Goal: Transaction & Acquisition: Purchase product/service

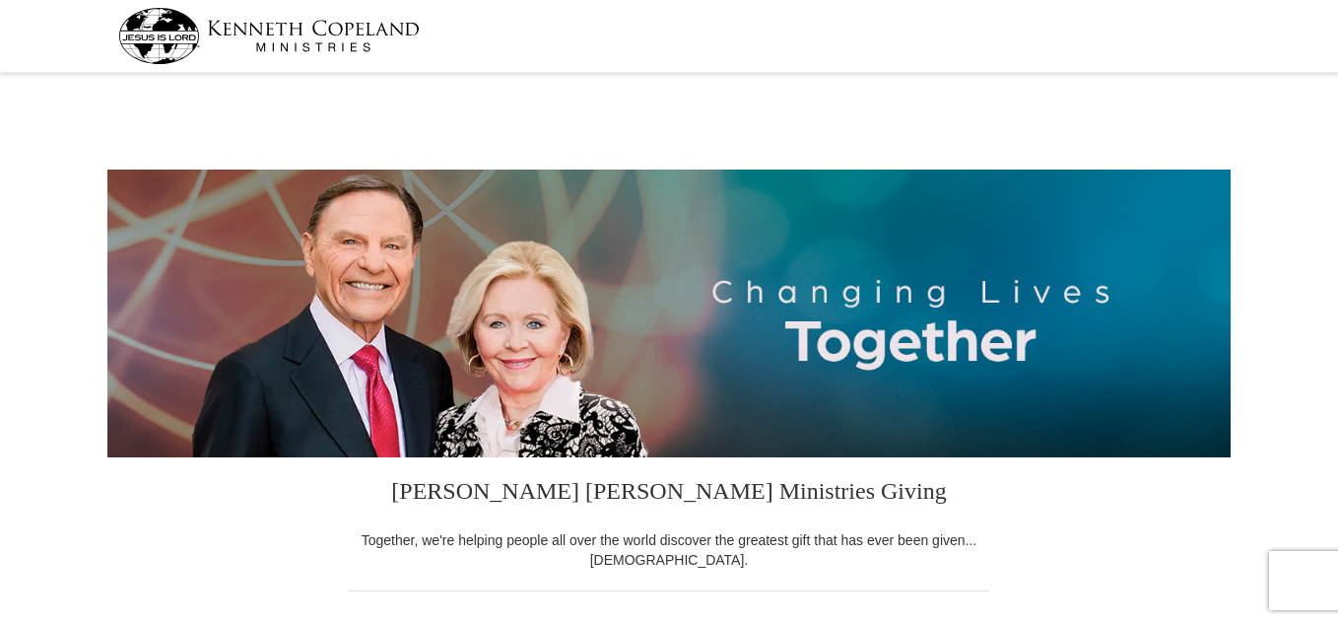
select select "VA"
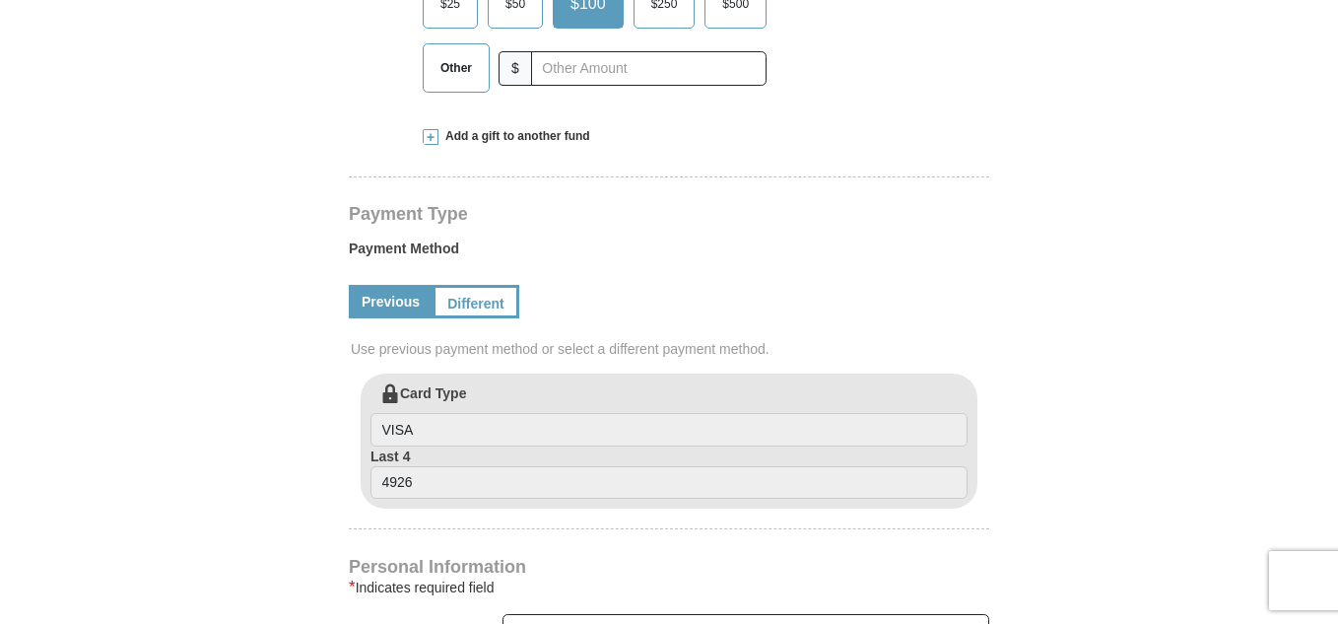
scroll to position [788, 0]
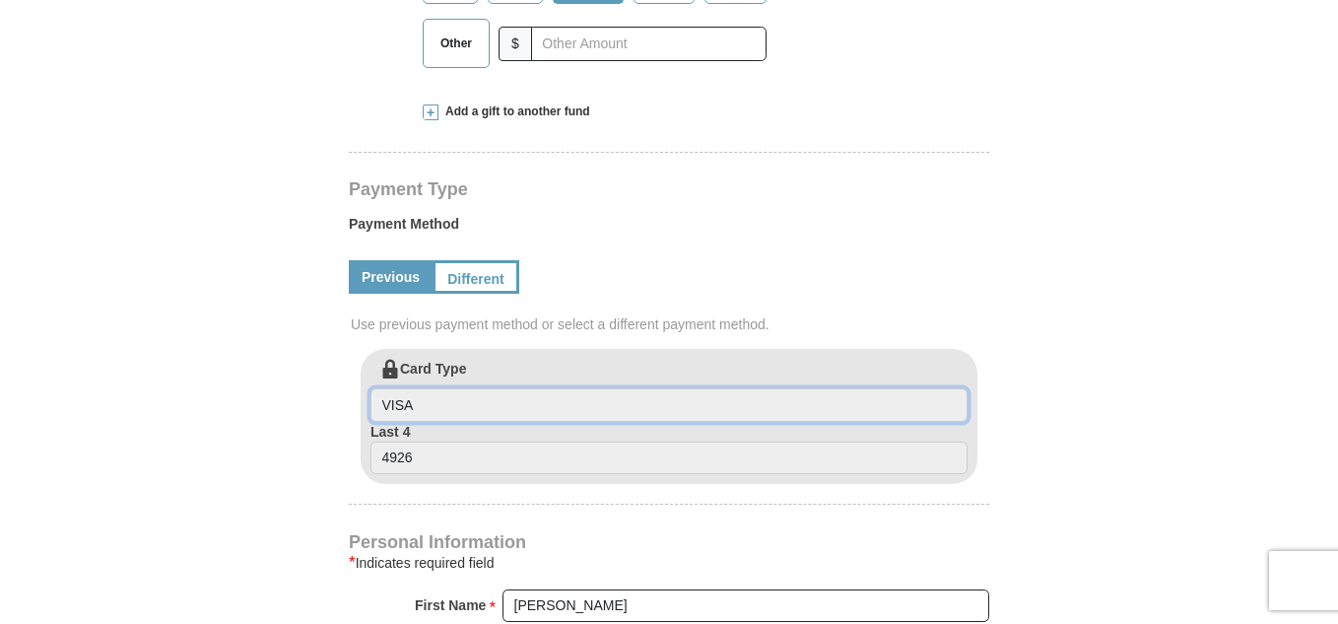
click at [417, 406] on input "VISA" at bounding box center [668, 404] width 597 height 33
click at [400, 397] on input "VISA" at bounding box center [668, 404] width 597 height 33
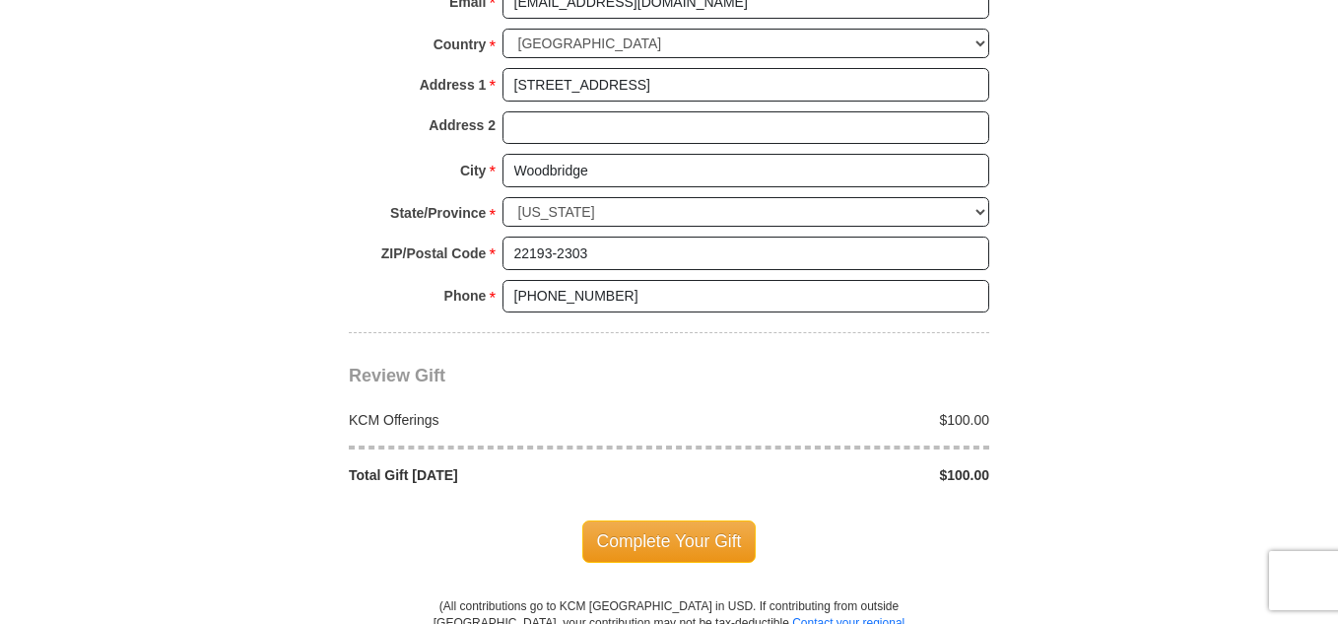
scroll to position [1576, 0]
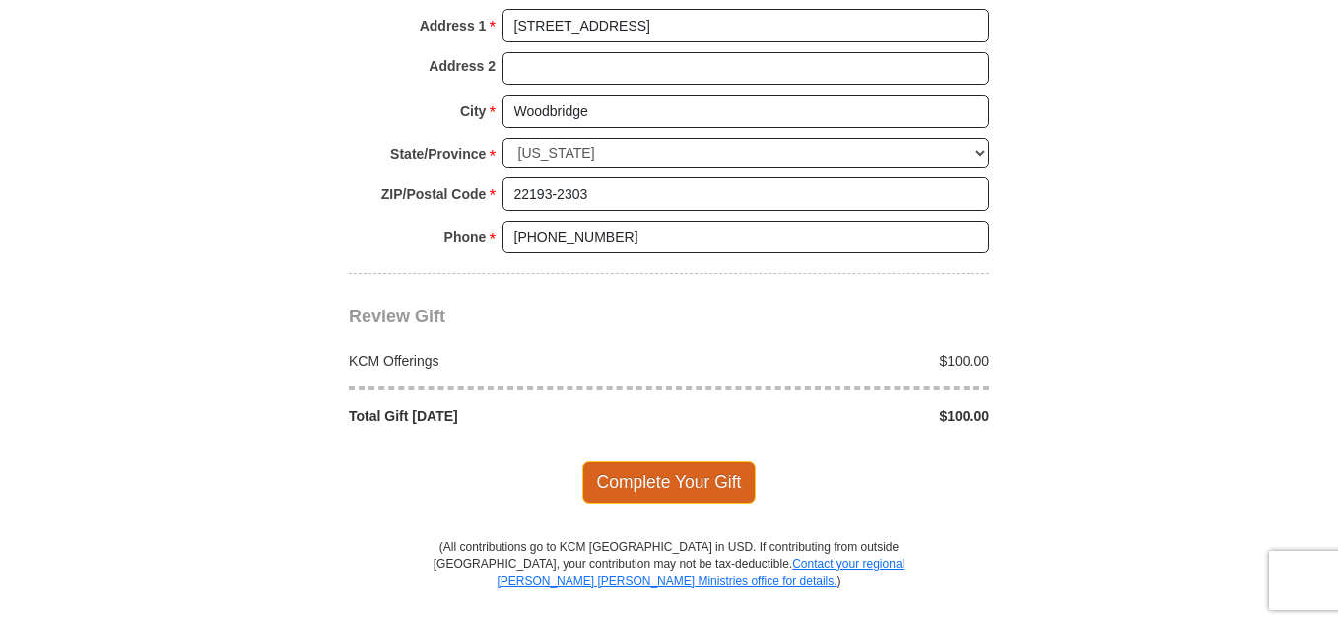
click at [651, 480] on span "Complete Your Gift" at bounding box center [669, 481] width 174 height 41
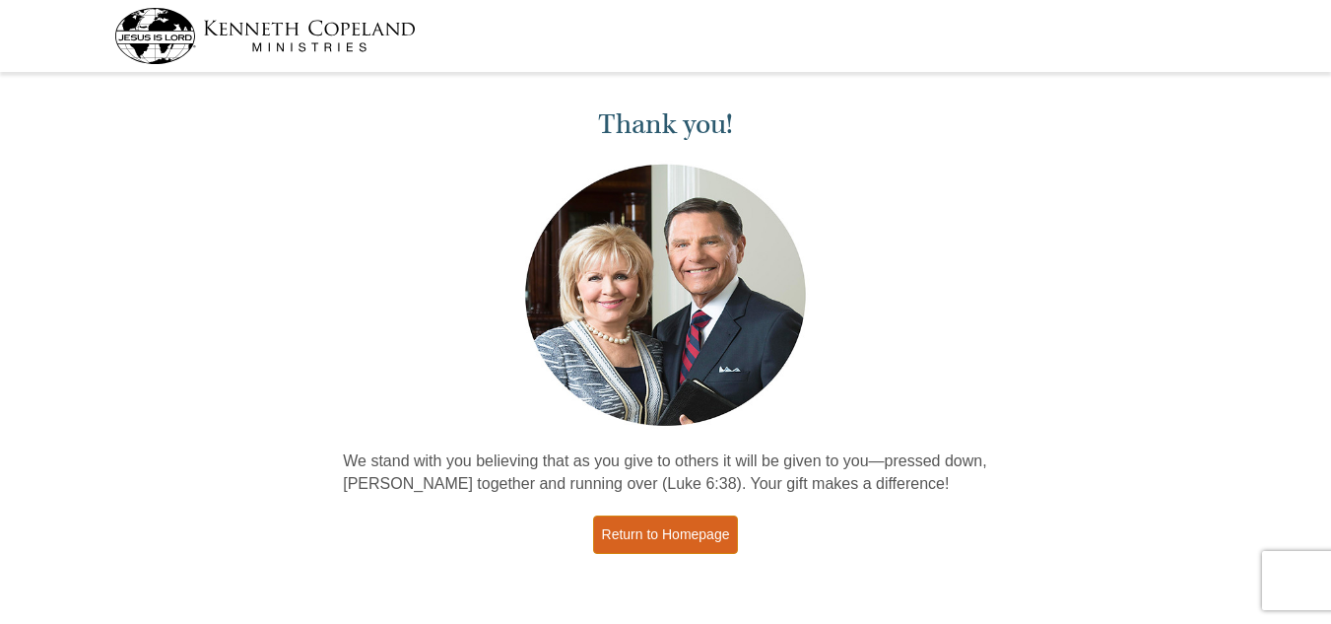
click at [613, 537] on link "Return to Homepage" at bounding box center [666, 534] width 146 height 38
